Goal: Task Accomplishment & Management: Use online tool/utility

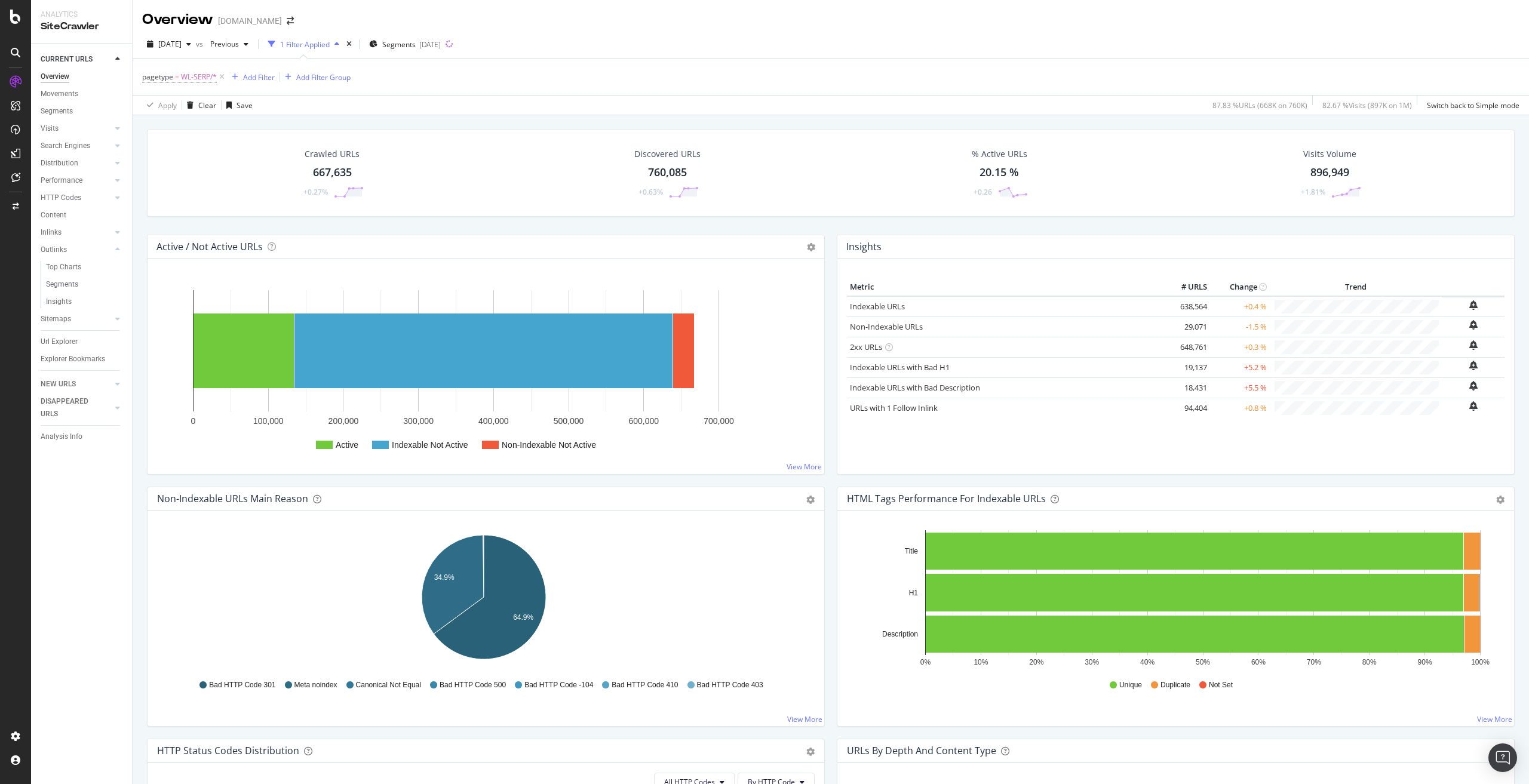
scroll to position [239, 0]
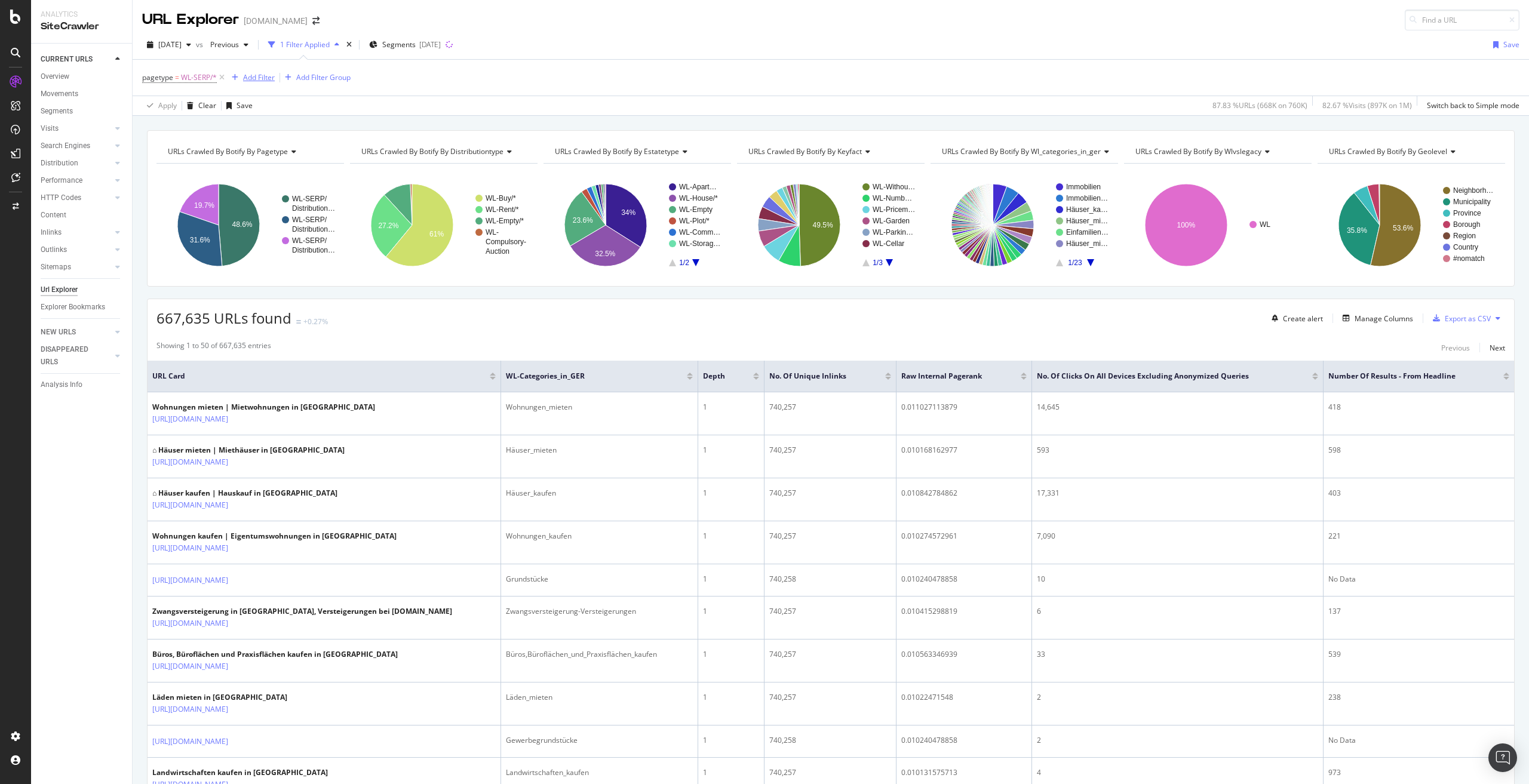
click at [253, 75] on div "Add Filter" at bounding box center [259, 77] width 32 height 10
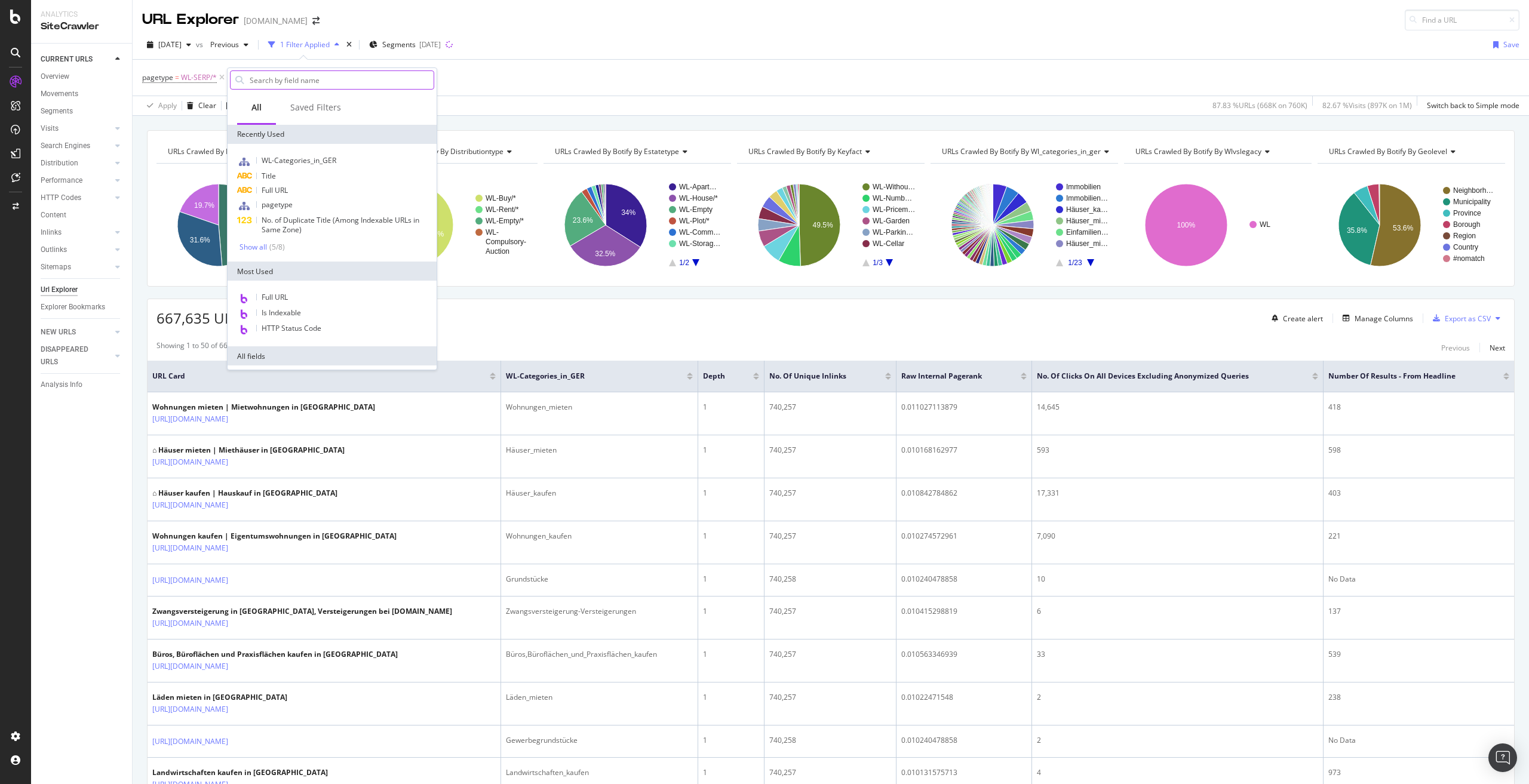
click at [290, 79] on input "text" at bounding box center [341, 80] width 185 height 18
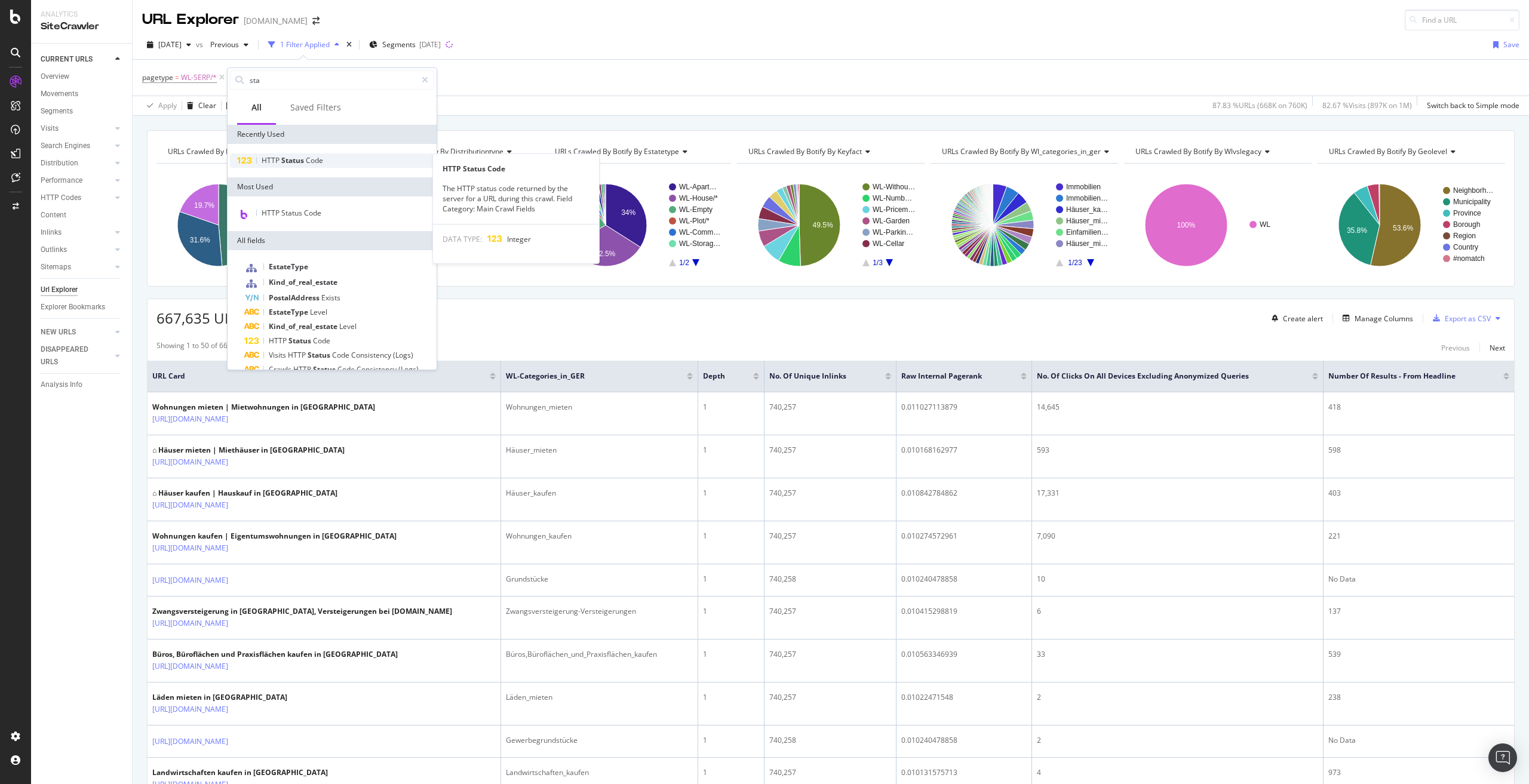
type input "sta"
click at [311, 163] on span "Code" at bounding box center [315, 160] width 17 height 10
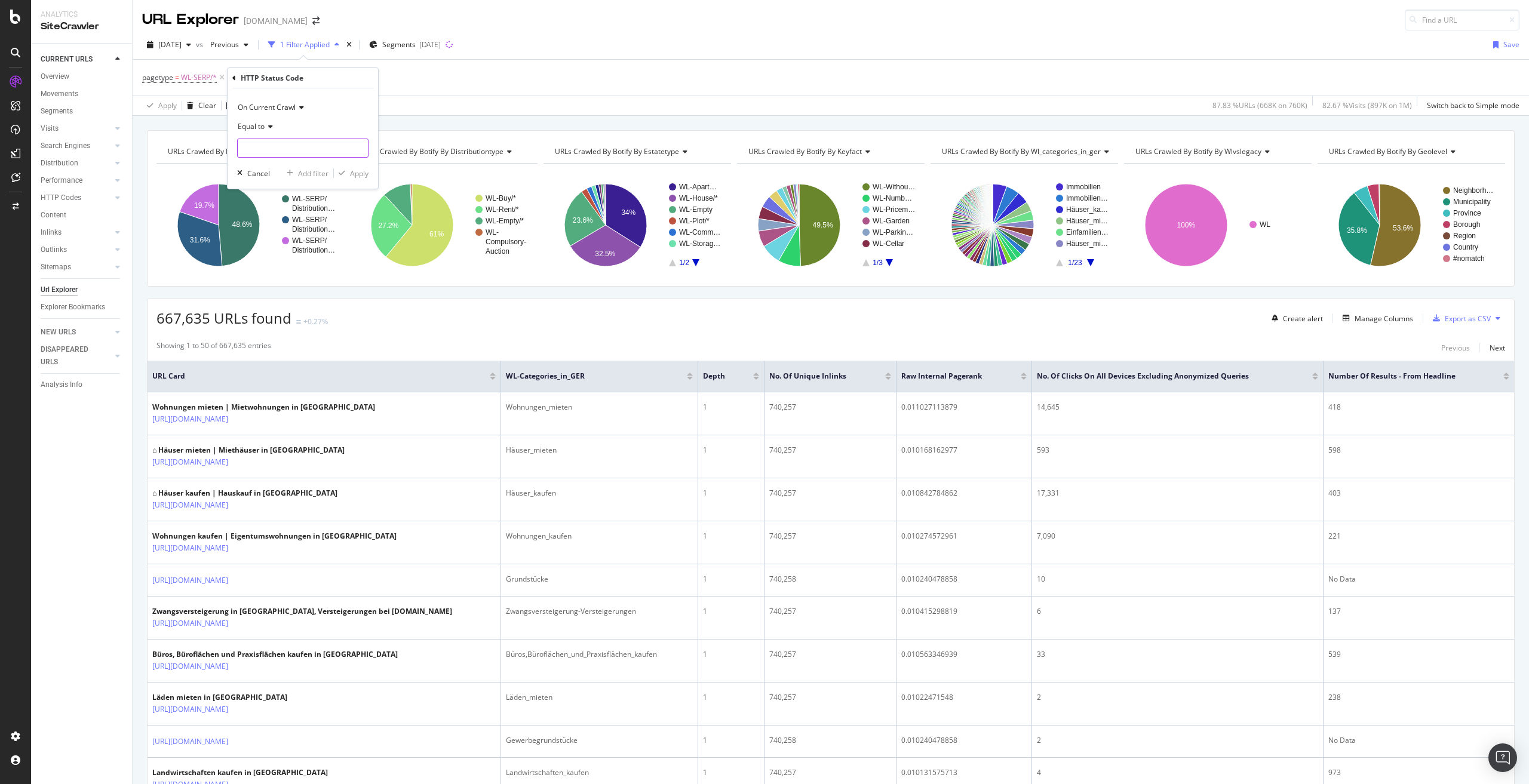
click at [272, 146] on input "number" at bounding box center [303, 148] width 132 height 19
click at [278, 163] on span "200" at bounding box center [280, 163] width 79 height 10
type input "200"
click at [360, 172] on div "Apply" at bounding box center [360, 173] width 19 height 10
